Goal: Information Seeking & Learning: Learn about a topic

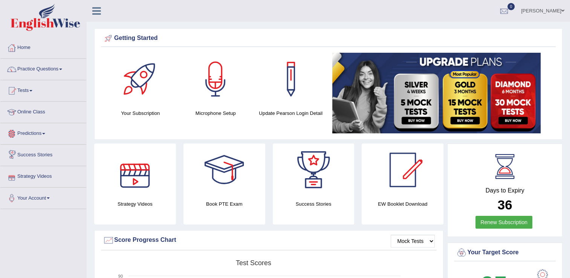
click at [51, 111] on link "Online Class" at bounding box center [43, 111] width 86 height 19
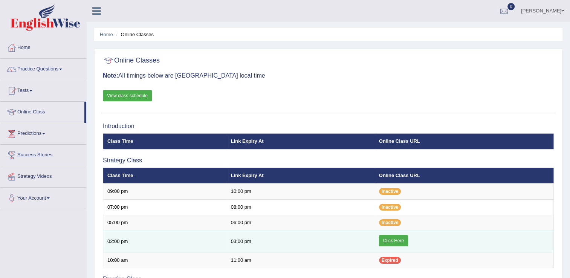
click at [404, 236] on link "Click Here" at bounding box center [393, 240] width 29 height 11
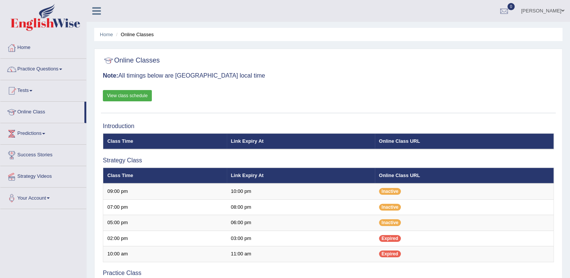
click at [24, 112] on link "Online Class" at bounding box center [42, 111] width 84 height 19
click at [22, 134] on link "Predictions" at bounding box center [43, 132] width 86 height 19
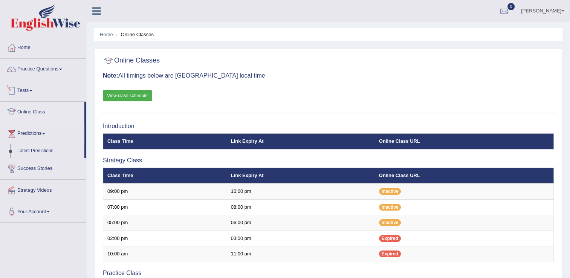
click at [29, 92] on link "Tests" at bounding box center [43, 89] width 86 height 19
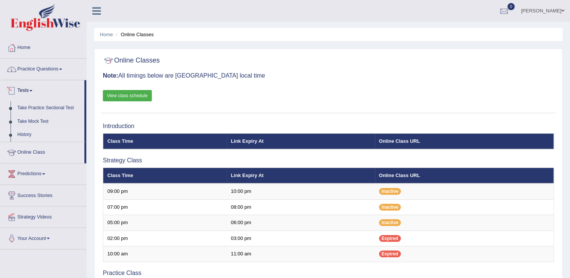
scroll to position [13, 0]
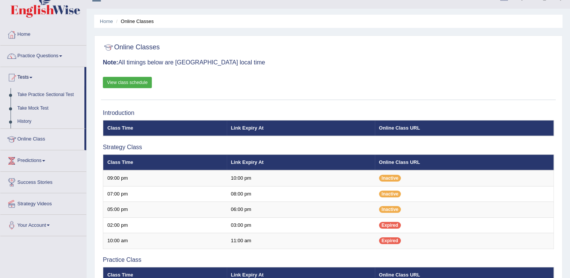
click at [31, 58] on link "Practice Questions" at bounding box center [43, 55] width 86 height 19
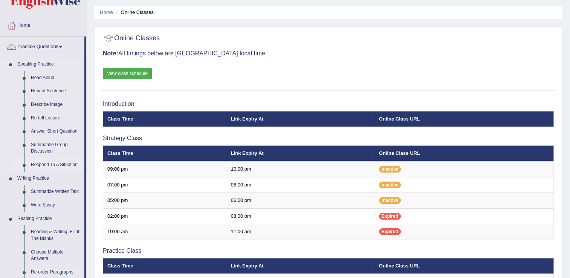
scroll to position [26, 0]
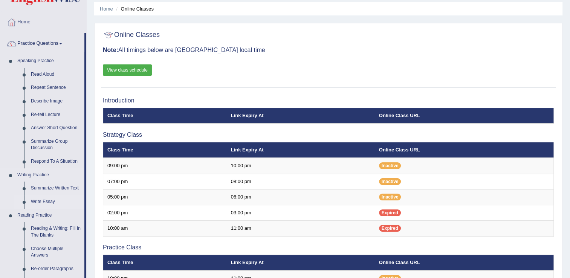
click at [44, 206] on link "Write Essay" at bounding box center [55, 202] width 57 height 14
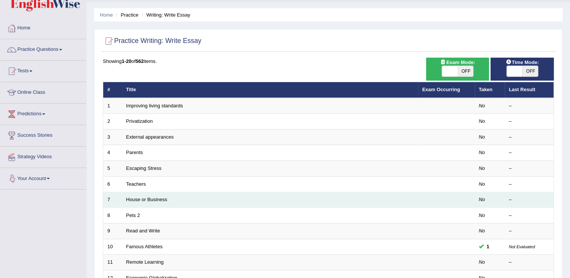
scroll to position [20, 0]
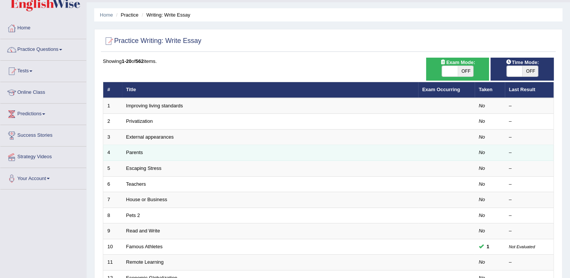
click at [199, 156] on td "Parents" at bounding box center [270, 153] width 296 height 16
click at [194, 151] on td "Parents" at bounding box center [270, 153] width 296 height 16
click at [145, 153] on td "Parents" at bounding box center [270, 153] width 296 height 16
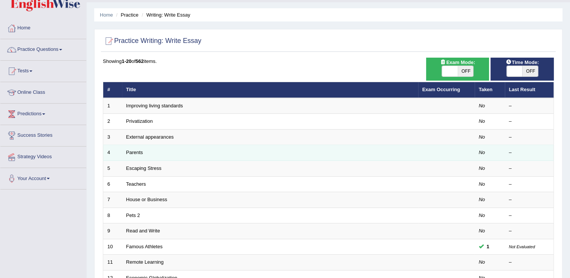
click at [145, 153] on td "Parents" at bounding box center [270, 153] width 296 height 16
click at [134, 152] on link "Parents" at bounding box center [134, 153] width 17 height 6
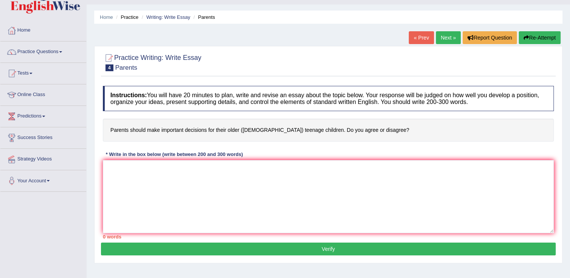
scroll to position [19, 0]
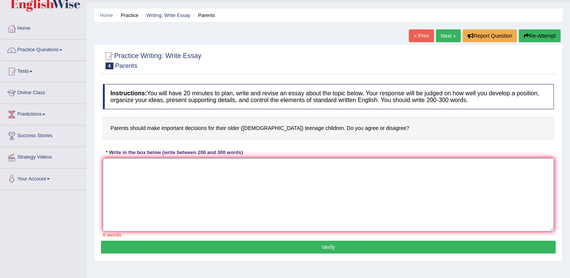
click at [108, 165] on textarea at bounding box center [328, 194] width 451 height 73
type textarea "t"
click at [113, 168] on textarea "Th growing influcence" at bounding box center [328, 194] width 451 height 73
click at [156, 169] on textarea "The growing influcence" at bounding box center [328, 194] width 451 height 73
click at [250, 168] on textarea "The growing influence of parents should make important decision" at bounding box center [328, 194] width 451 height 73
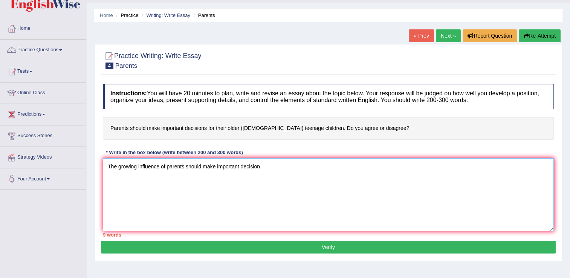
click at [262, 166] on textarea "The growing influence of parents should make important decision" at bounding box center [328, 194] width 451 height 73
click at [253, 168] on textarea "The growing influence of parents should make important decisions" at bounding box center [328, 194] width 451 height 73
click at [258, 166] on textarea "The growing influence of parents should make important decisions" at bounding box center [328, 194] width 451 height 73
click at [270, 168] on textarea "The growing influence of parents should make important decisions" at bounding box center [328, 194] width 451 height 73
click at [278, 166] on textarea "The growing influence of parents should make important decisions for their" at bounding box center [328, 194] width 451 height 73
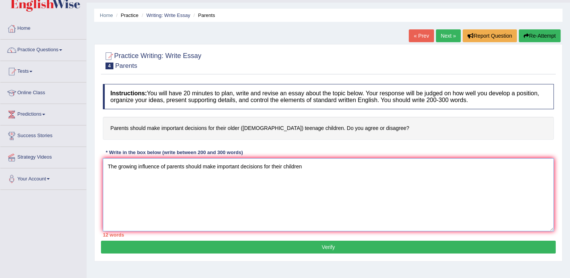
click at [283, 166] on textarea "The growing influence of parents should make important decisions for their chil…" at bounding box center [328, 194] width 451 height 73
click at [325, 165] on textarea "The growing influence of parents should make important decisions for their teen…" at bounding box center [328, 194] width 451 height 73
click at [344, 168] on textarea "The growing influence of parents should make important decisions for their teen…" at bounding box center [328, 194] width 451 height 73
click at [195, 167] on textarea "The growing influence of parents should make important decisions for their teen…" at bounding box center [328, 194] width 451 height 73
click at [208, 169] on textarea "The growing influence of parents should make important decisions for their teen…" at bounding box center [328, 194] width 451 height 73
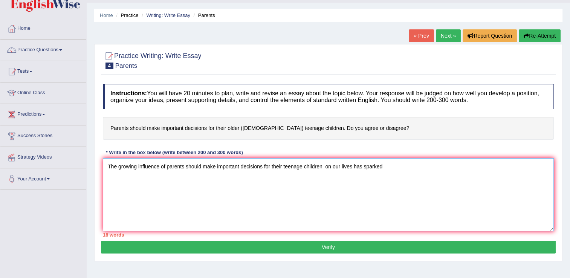
click at [208, 169] on textarea "The growing influence of parents should make important decisions for their teen…" at bounding box center [328, 194] width 451 height 73
click at [387, 168] on textarea "The growing influence of parents should make important decisions for their teen…" at bounding box center [328, 194] width 451 height 73
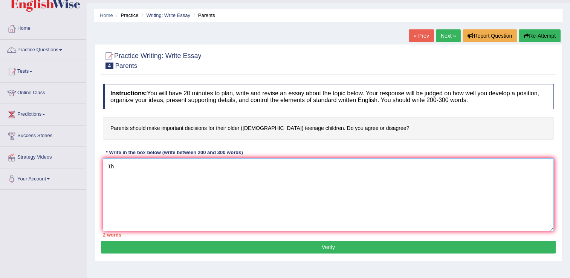
type textarea "T"
